Goal: Understand process/instructions: Learn about a topic

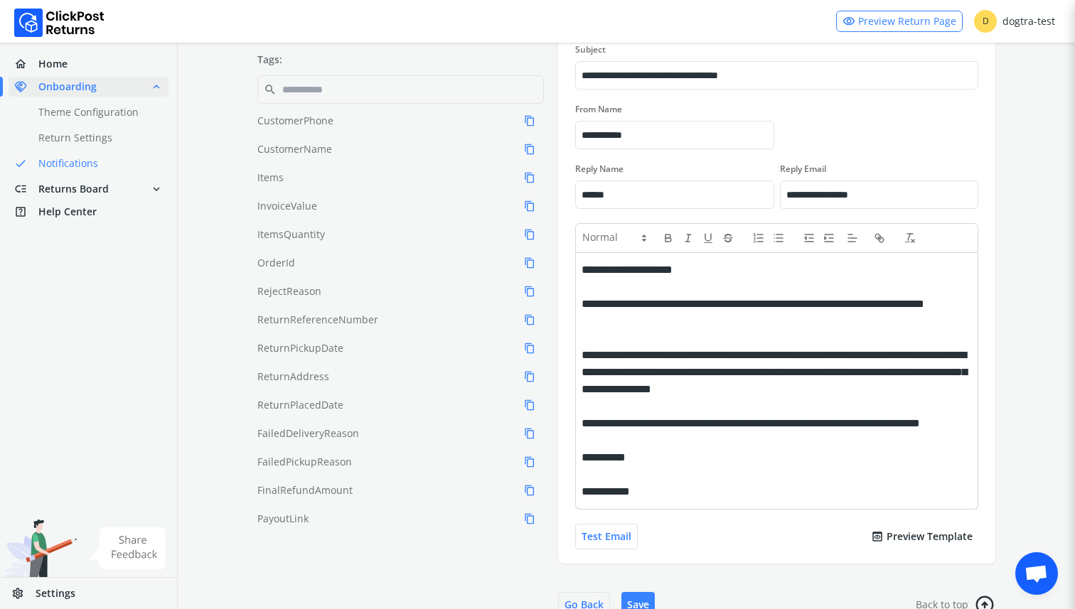
scroll to position [206, 0]
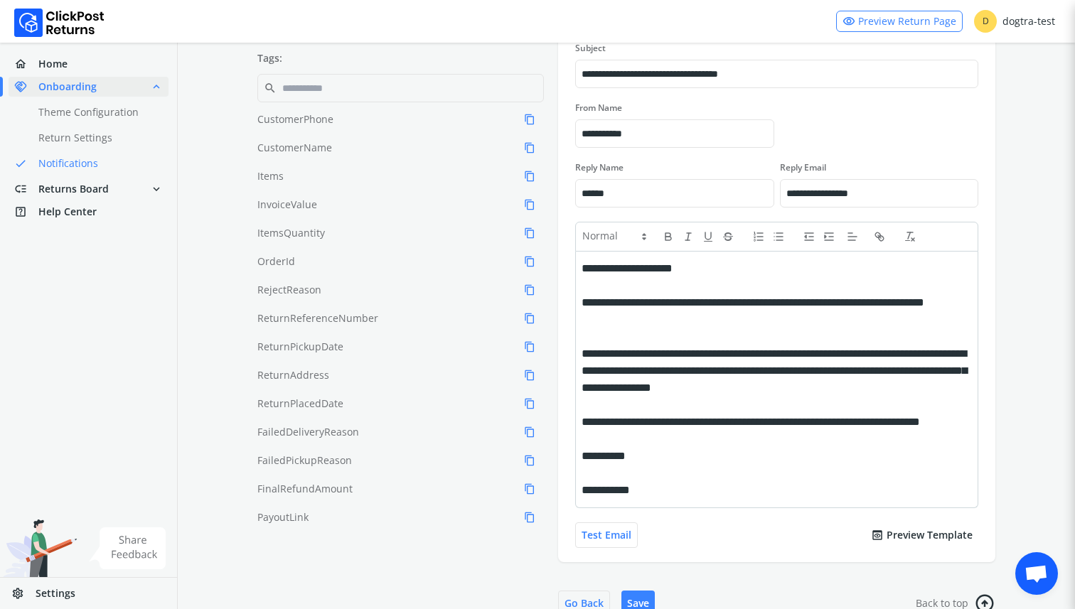
click at [932, 23] on link "visibility Preview Return Page" at bounding box center [899, 21] width 127 height 21
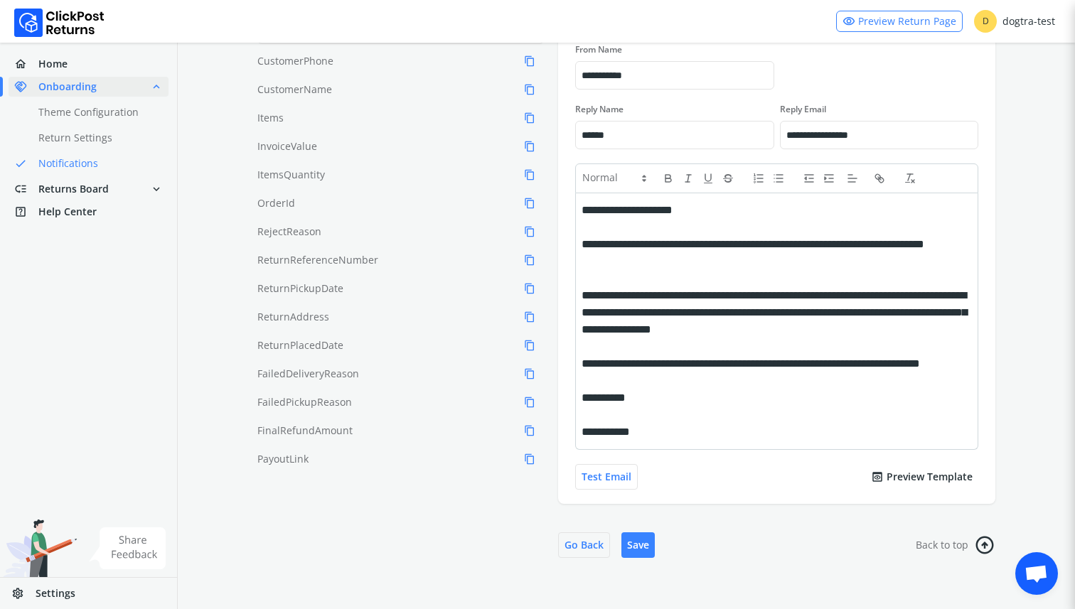
click at [962, 482] on button "preview Preview Template" at bounding box center [921, 477] width 113 height 26
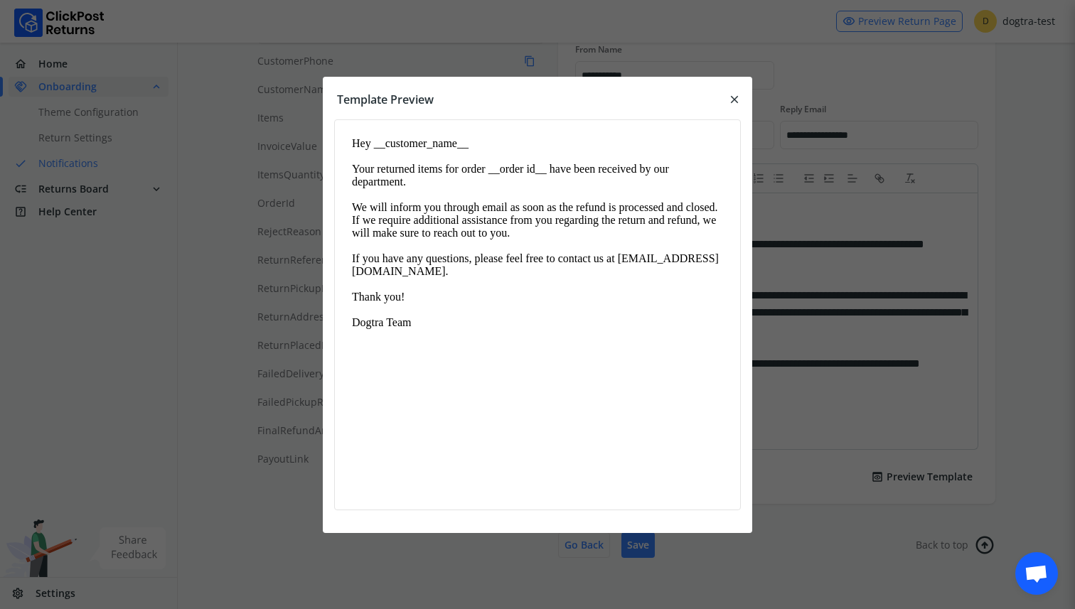
scroll to position [0, 0]
click at [795, 279] on div at bounding box center [537, 304] width 1075 height 609
click at [739, 107] on span "close" at bounding box center [734, 100] width 13 height 20
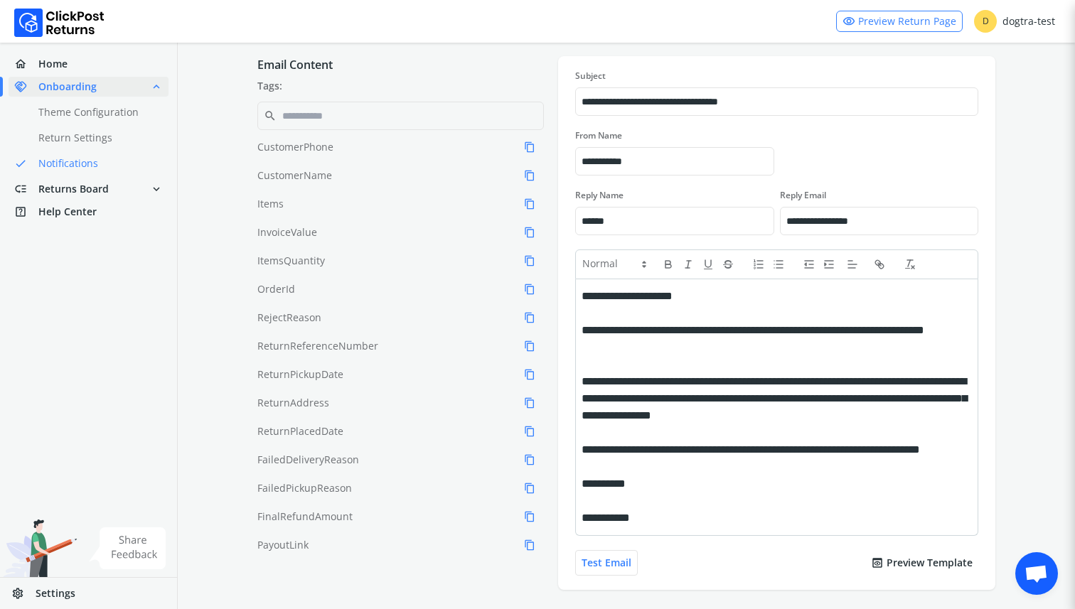
scroll to position [179, 0]
click at [492, 213] on div "CustomerPhone content_copy CustomerName content_copy Items content_copy Invoice…" at bounding box center [400, 351] width 286 height 426
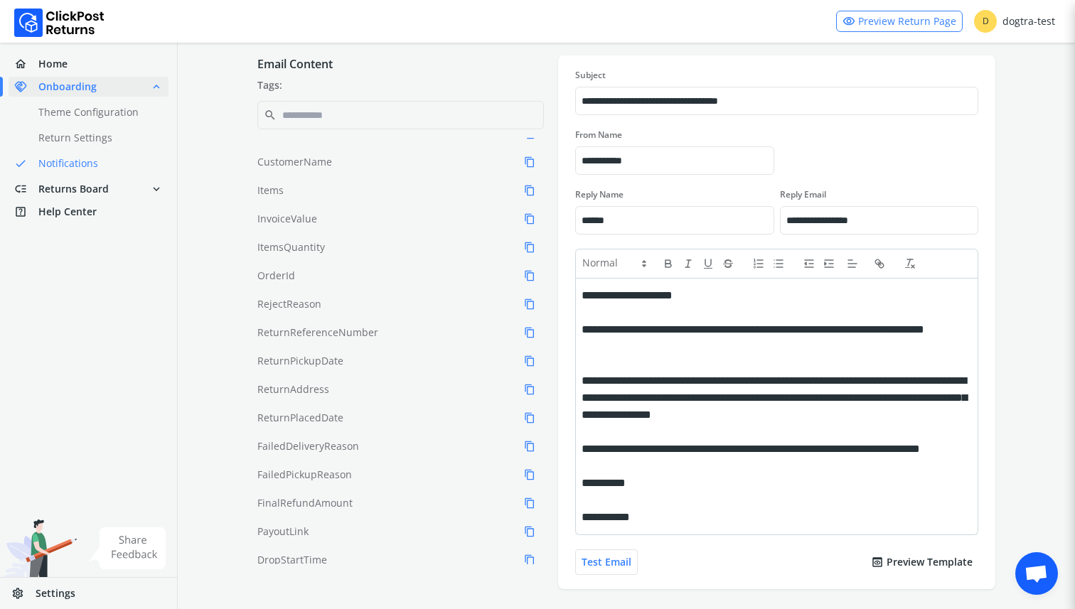
scroll to position [0, 0]
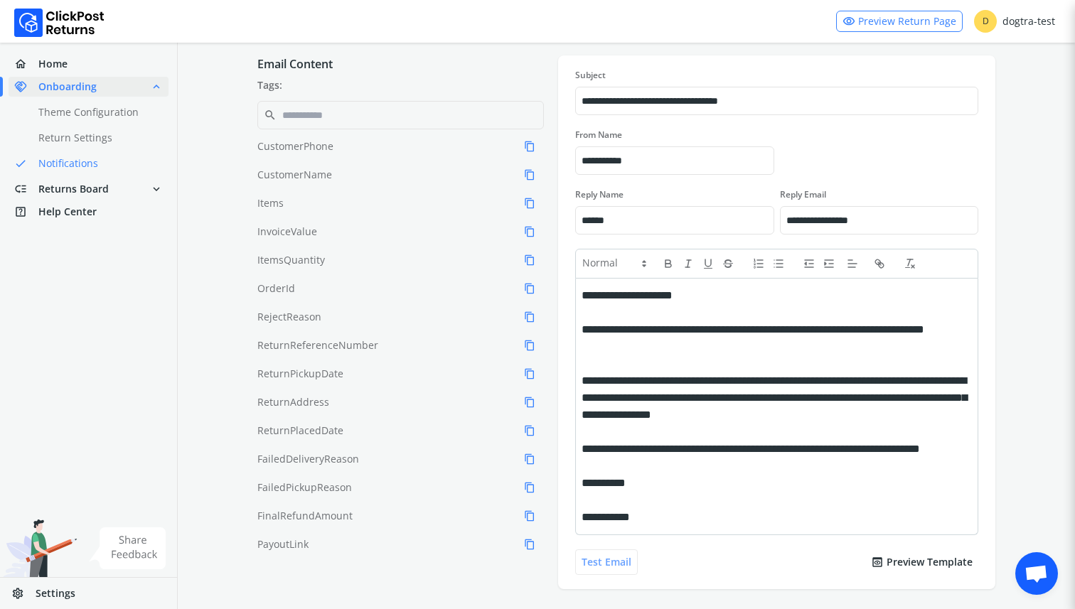
click at [628, 558] on button "Test Email" at bounding box center [606, 562] width 63 height 26
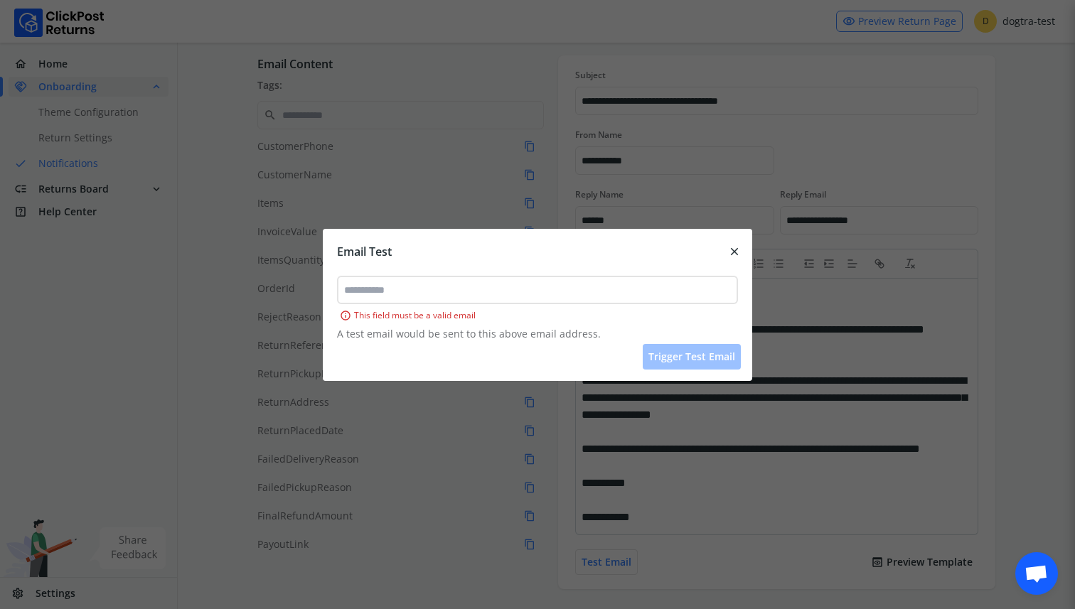
click at [737, 257] on span "close" at bounding box center [734, 252] width 13 height 20
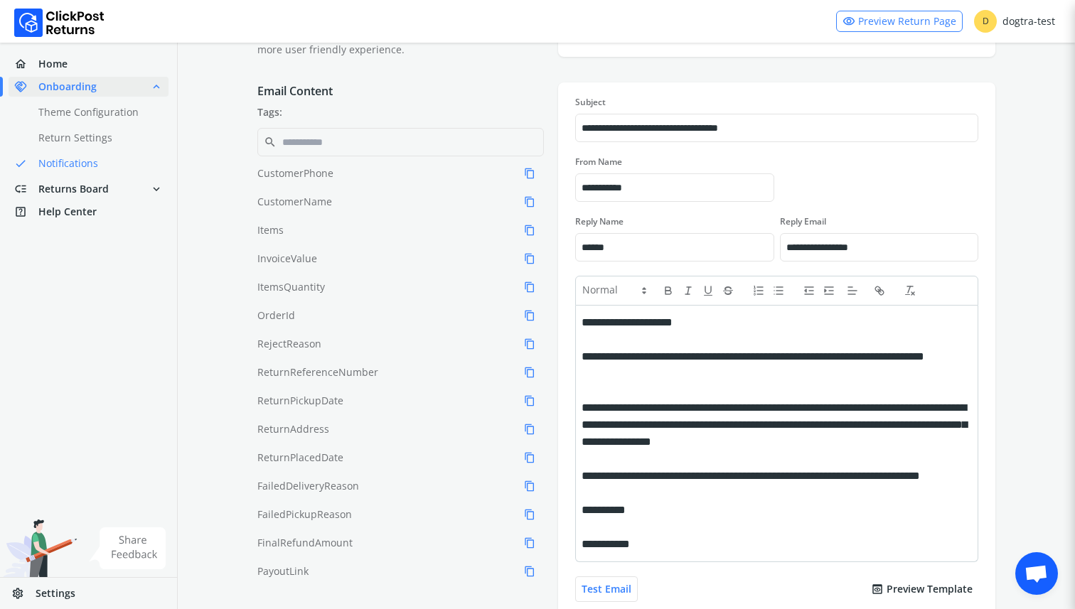
scroll to position [160, 0]
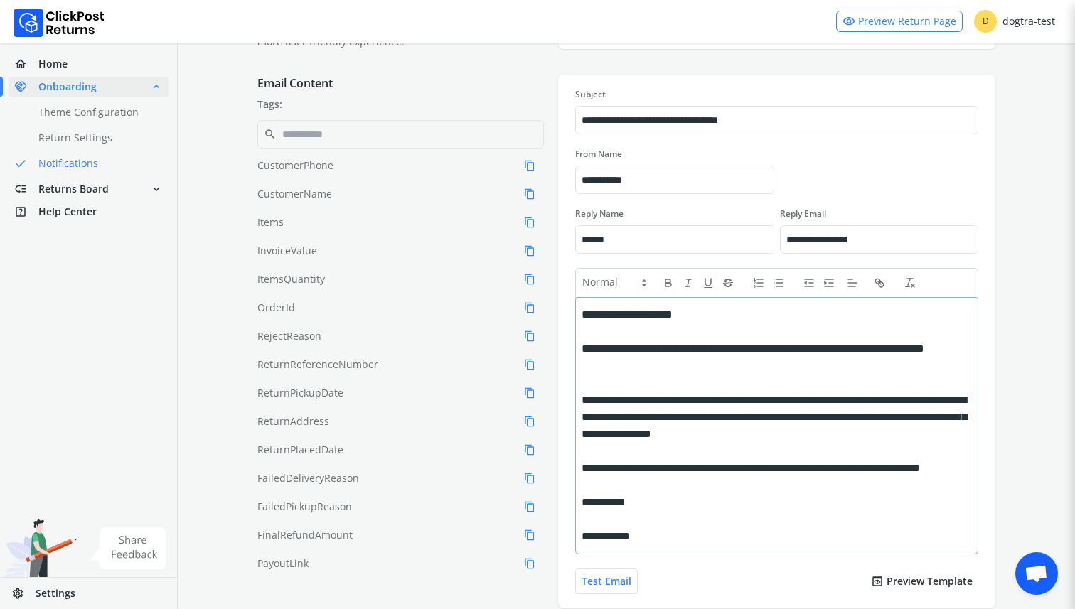
click at [716, 318] on div "**********" at bounding box center [773, 314] width 385 height 17
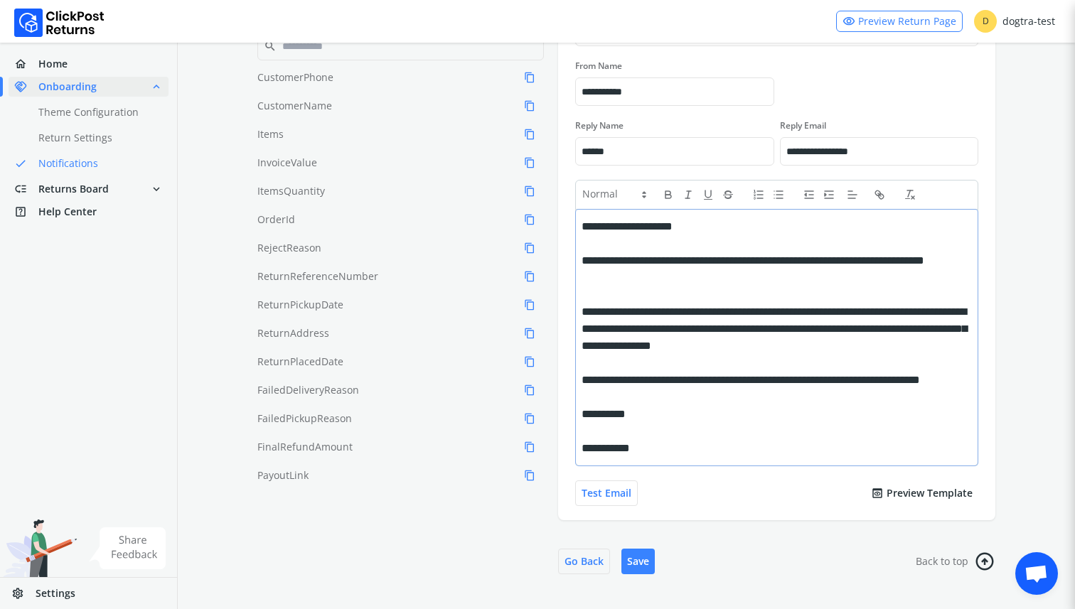
scroll to position [259, 0]
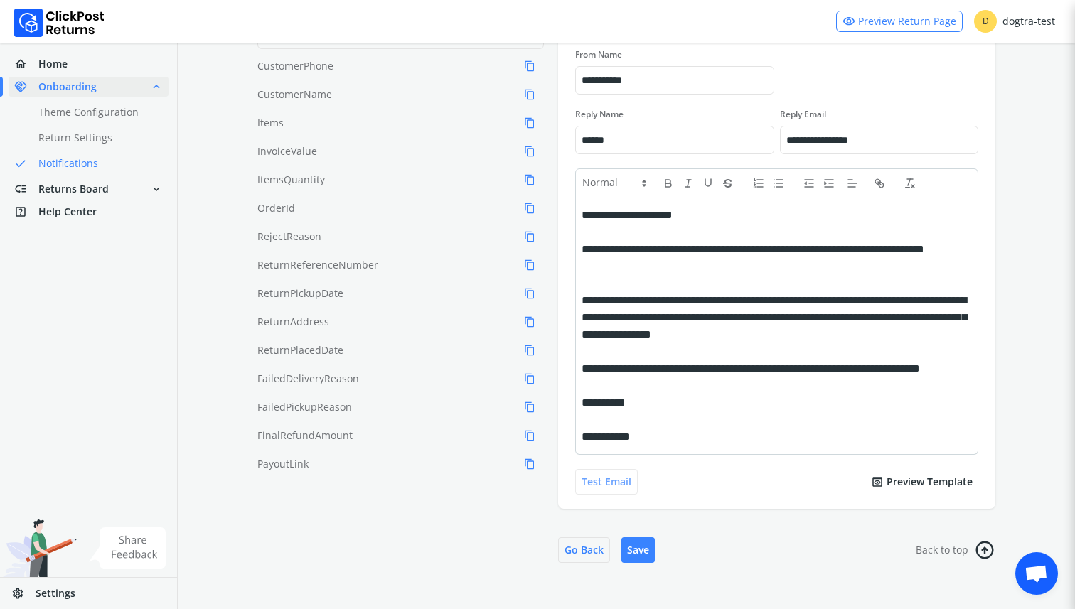
click at [620, 485] on button "Test Email" at bounding box center [606, 482] width 63 height 26
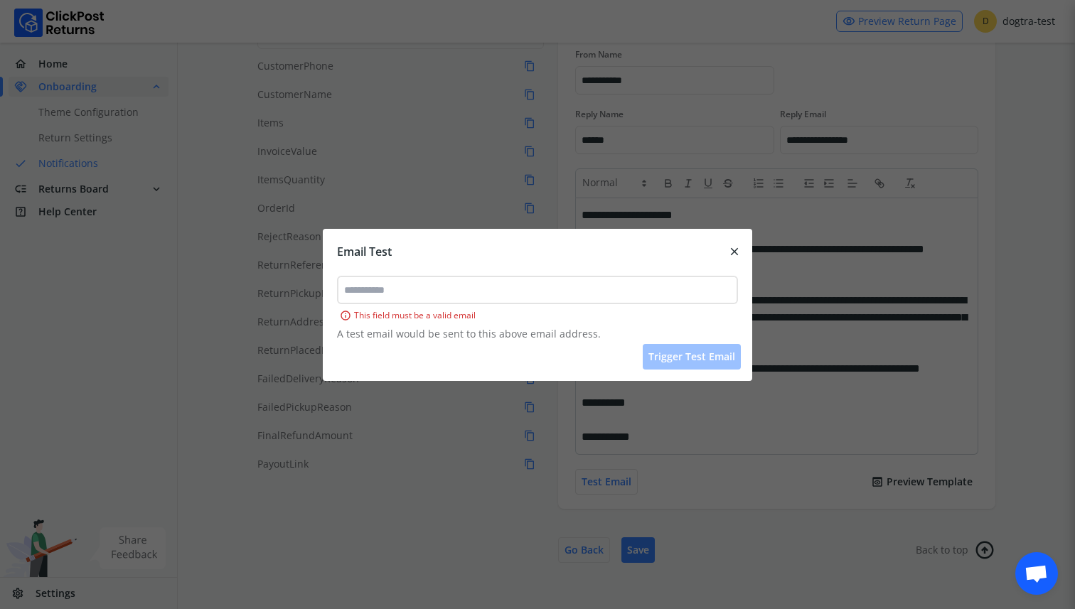
click at [728, 253] on span "close" at bounding box center [734, 252] width 13 height 20
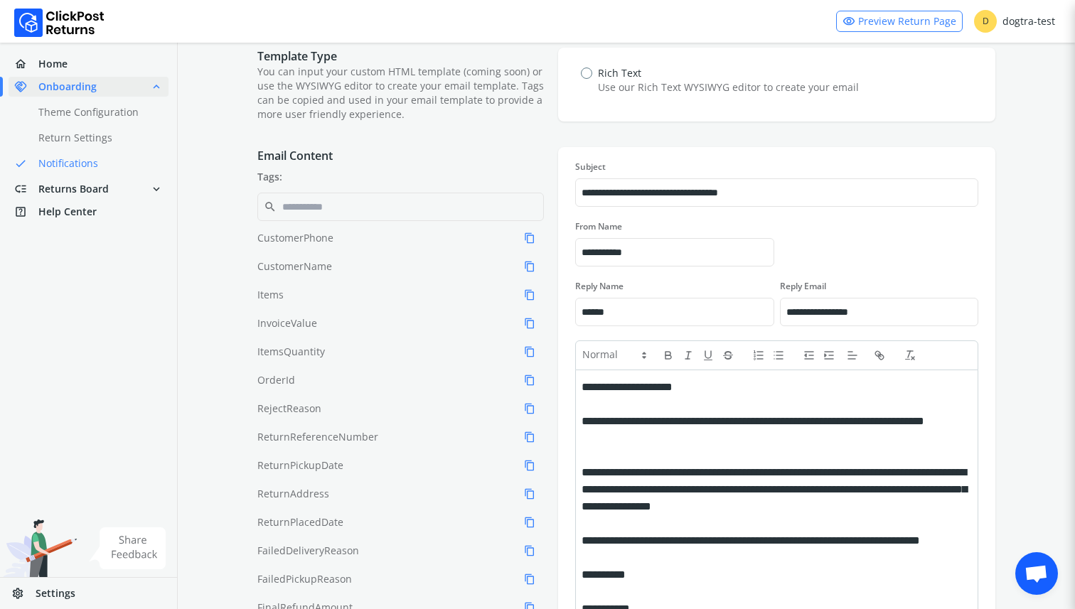
scroll to position [0, 0]
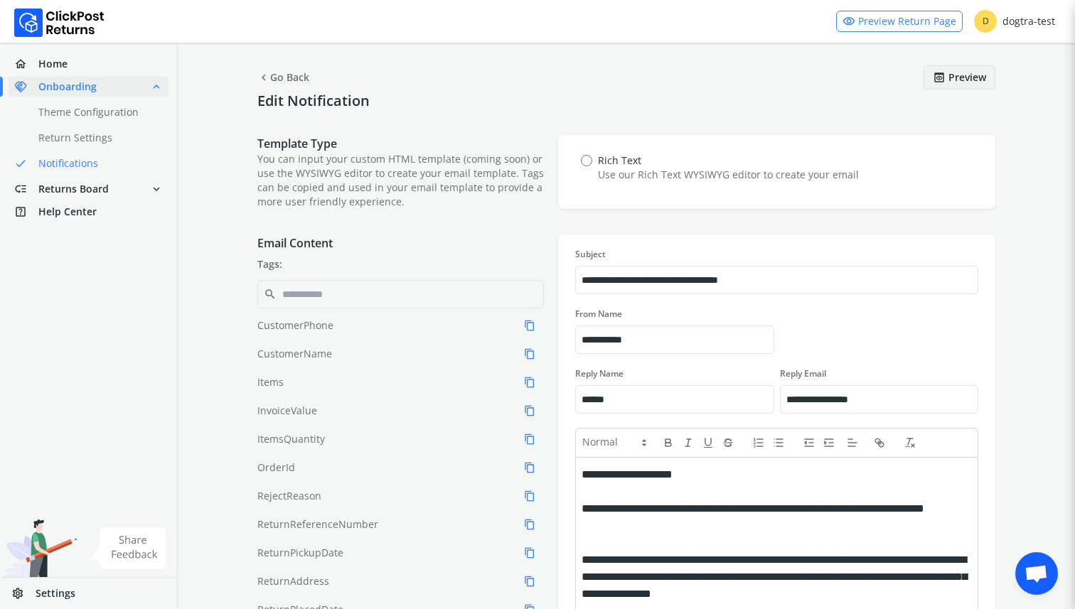
click at [964, 84] on div "preview Preview" at bounding box center [959, 77] width 72 height 24
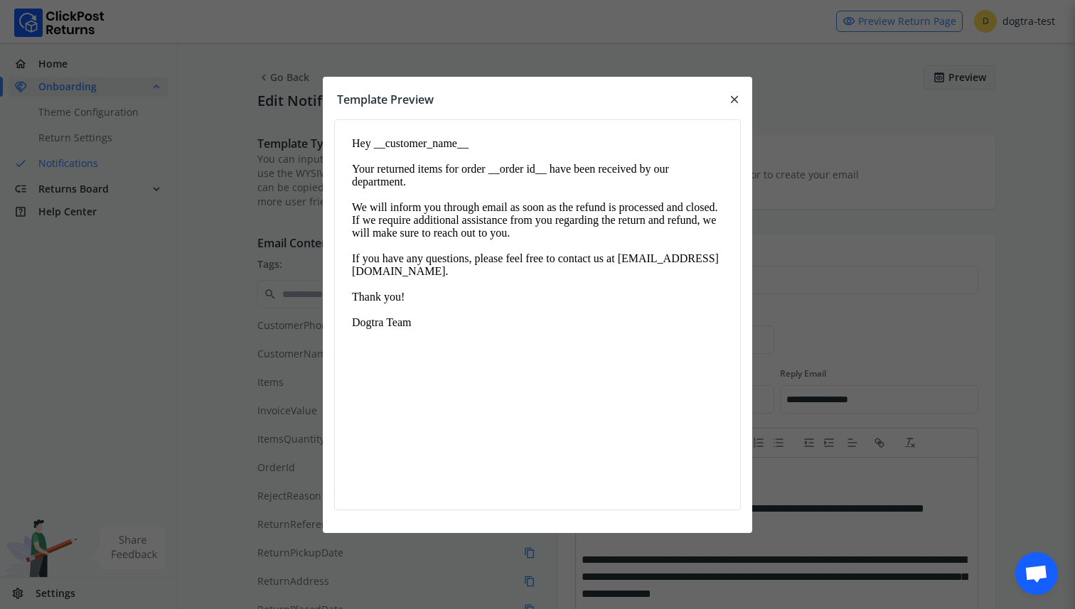
click at [870, 268] on div at bounding box center [537, 304] width 1075 height 609
click at [735, 97] on span "close" at bounding box center [734, 100] width 13 height 20
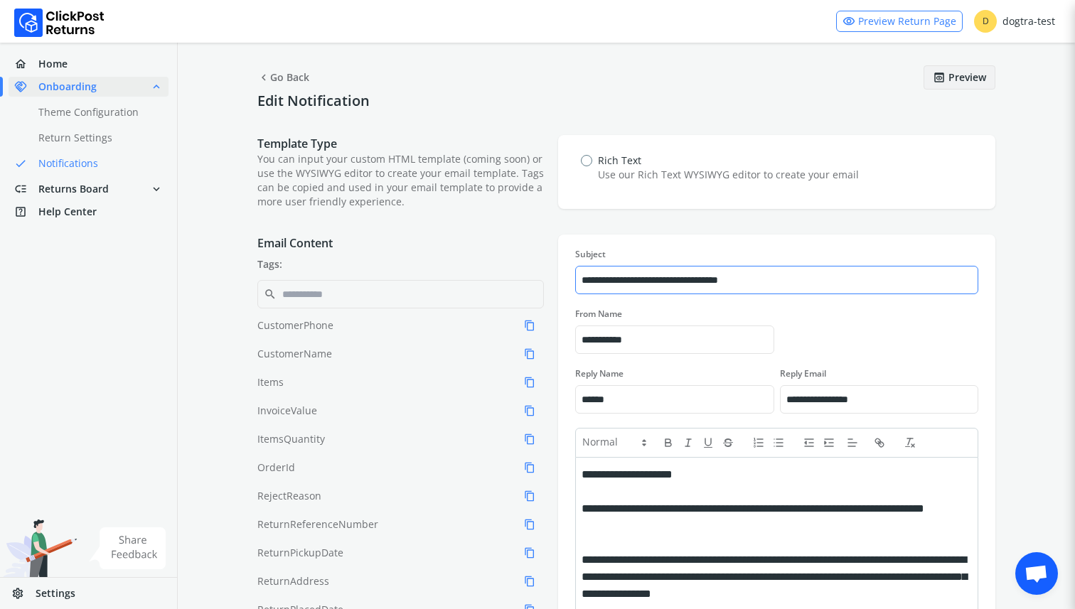
scroll to position [264, 0]
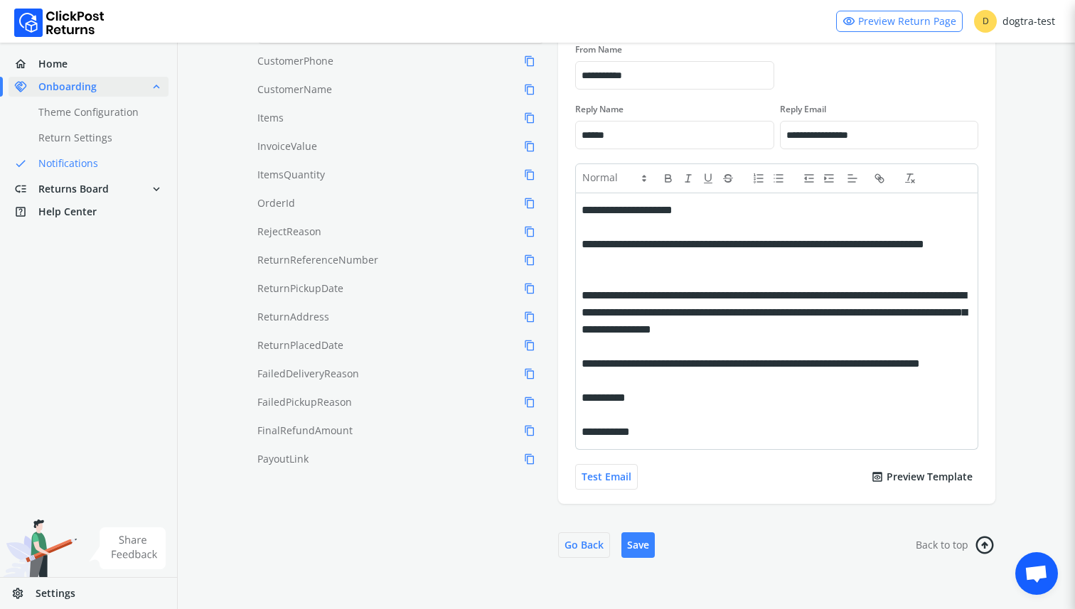
click at [907, 468] on button "preview Preview Template" at bounding box center [921, 477] width 113 height 26
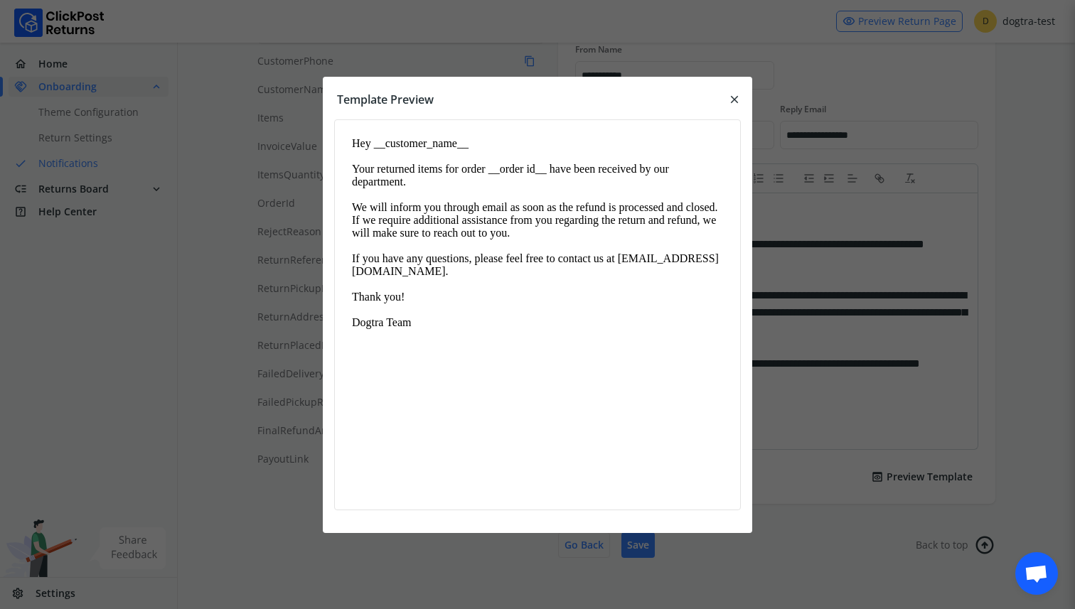
scroll to position [0, 0]
click at [733, 102] on span "close" at bounding box center [734, 100] width 13 height 20
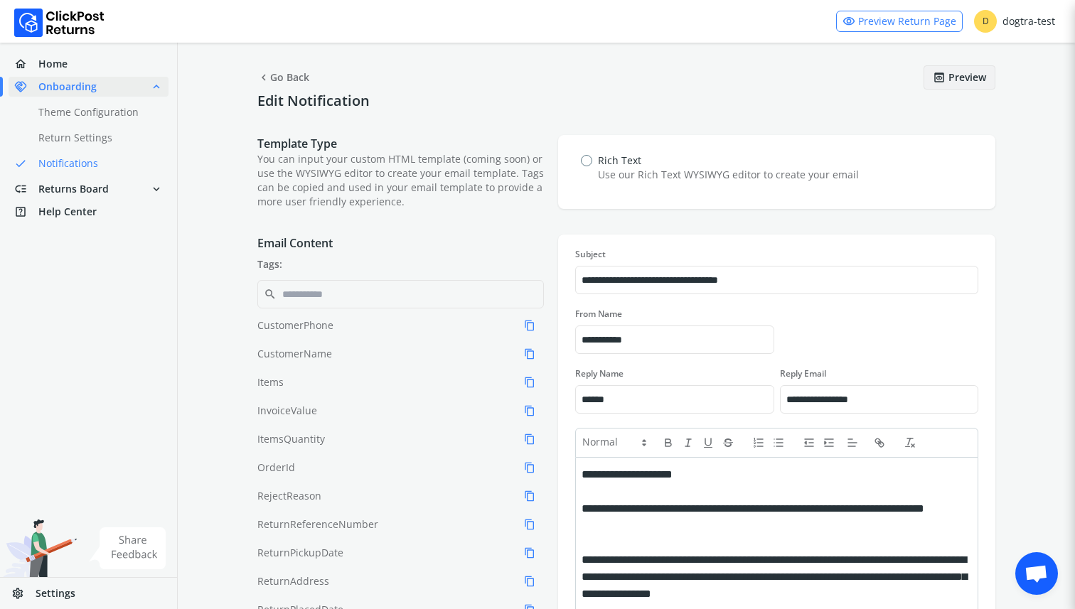
click at [941, 74] on span "preview" at bounding box center [938, 78] width 13 height 20
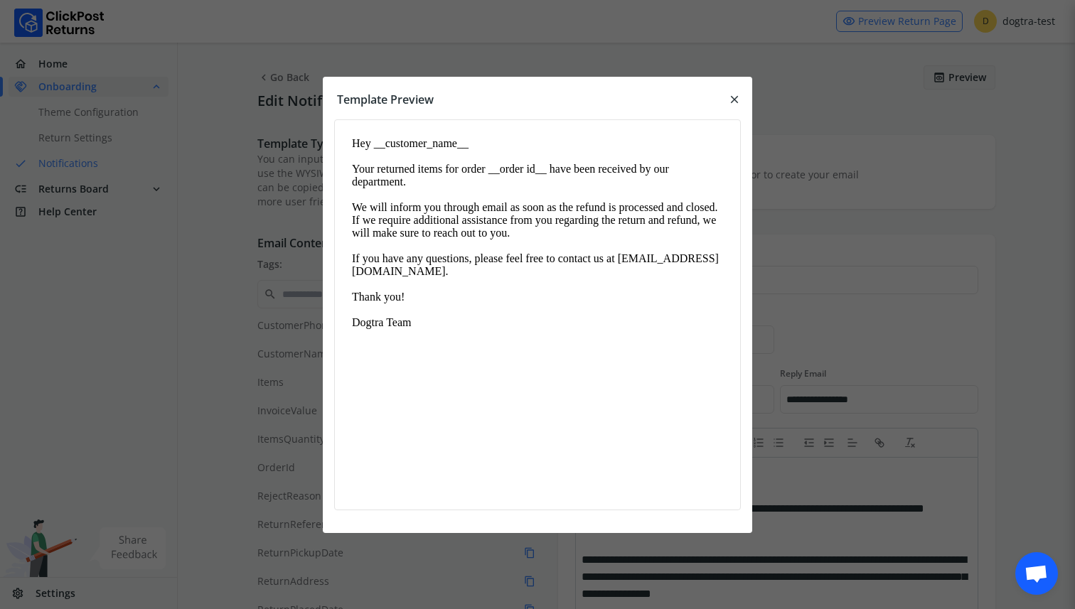
click at [734, 93] on span "close" at bounding box center [734, 100] width 13 height 20
